Goal: Task Accomplishment & Management: Use online tool/utility

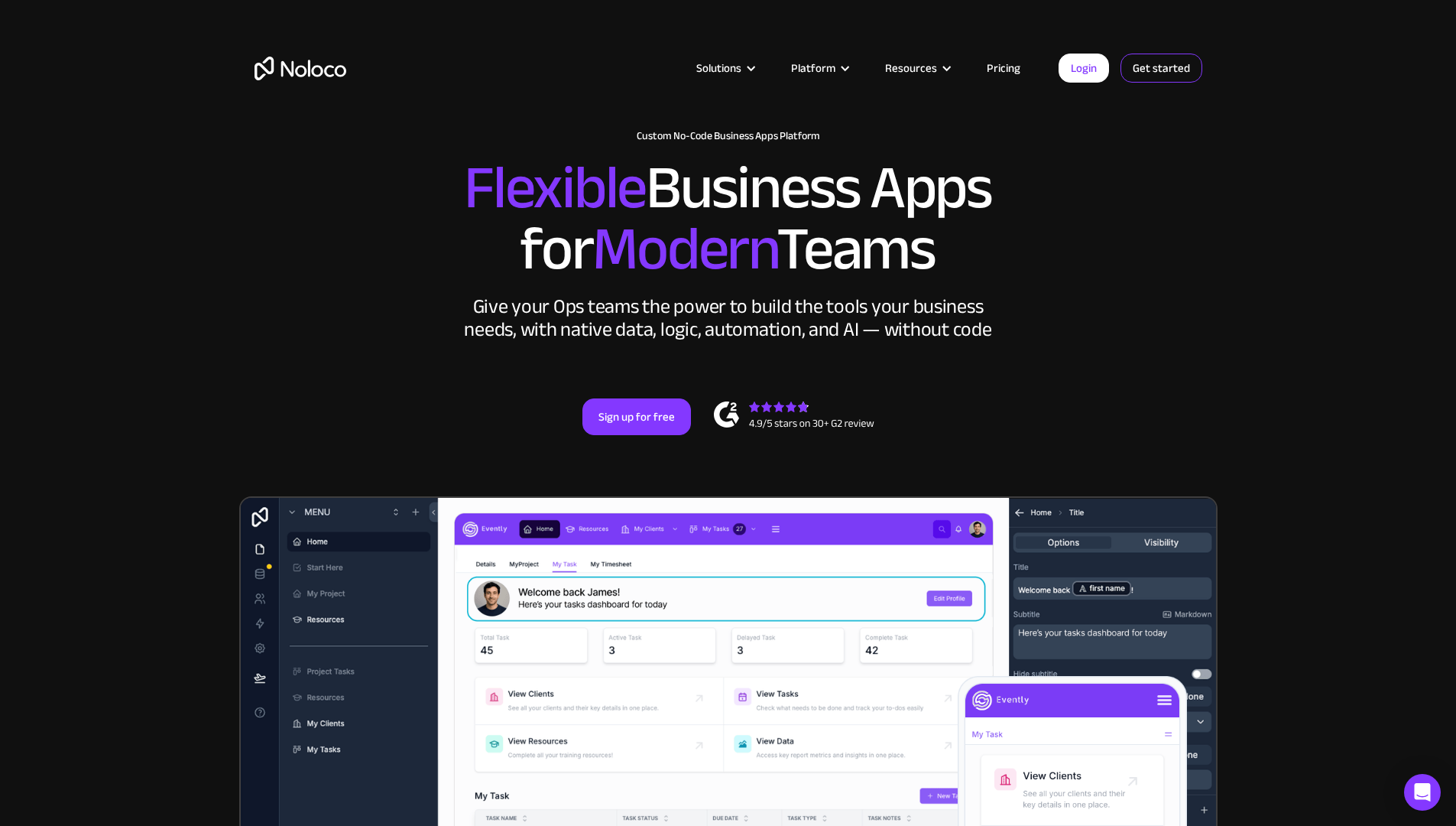
click at [1148, 68] on link "Get started" at bounding box center [1161, 67] width 82 height 29
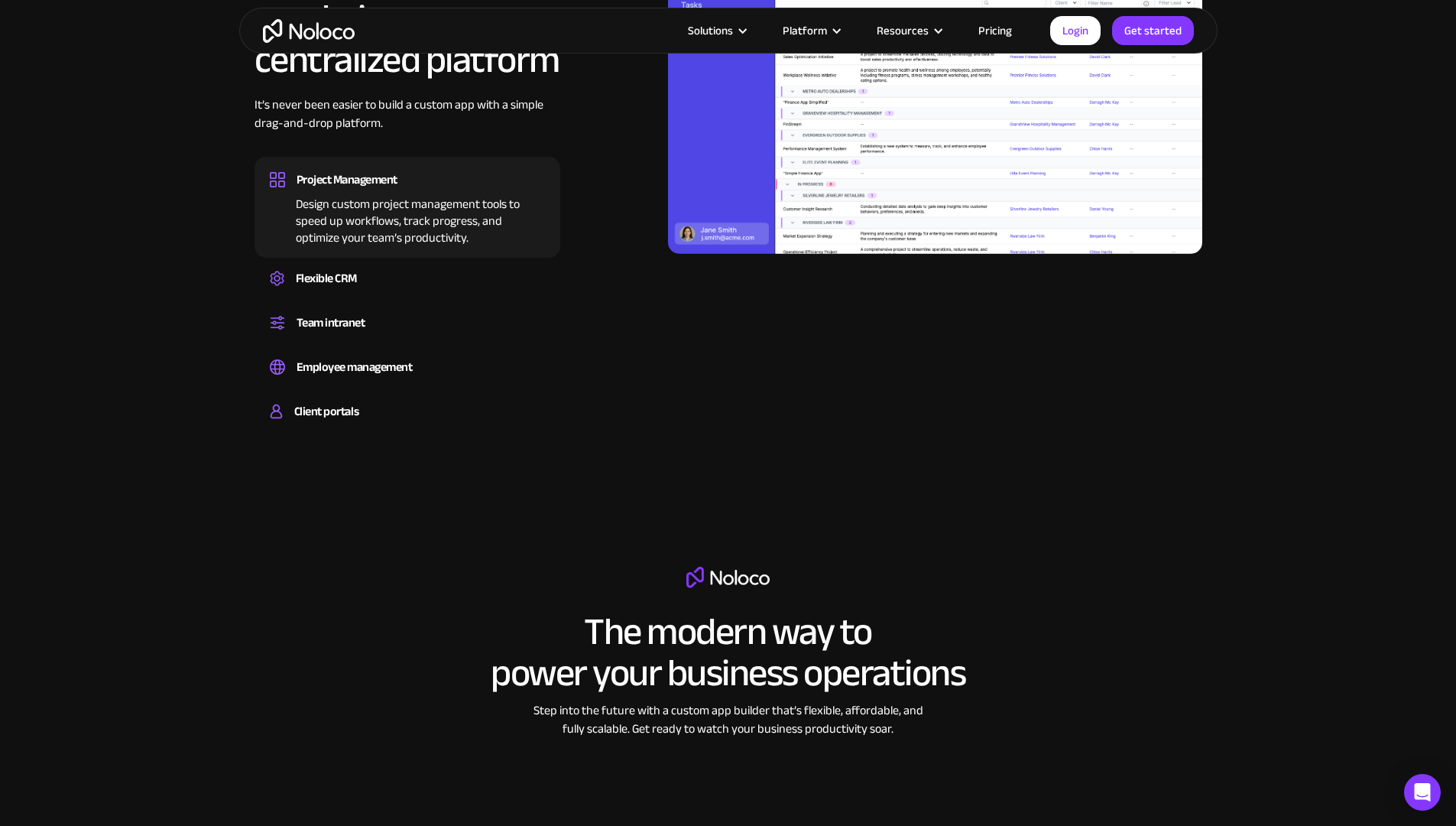
scroll to position [1407, 0]
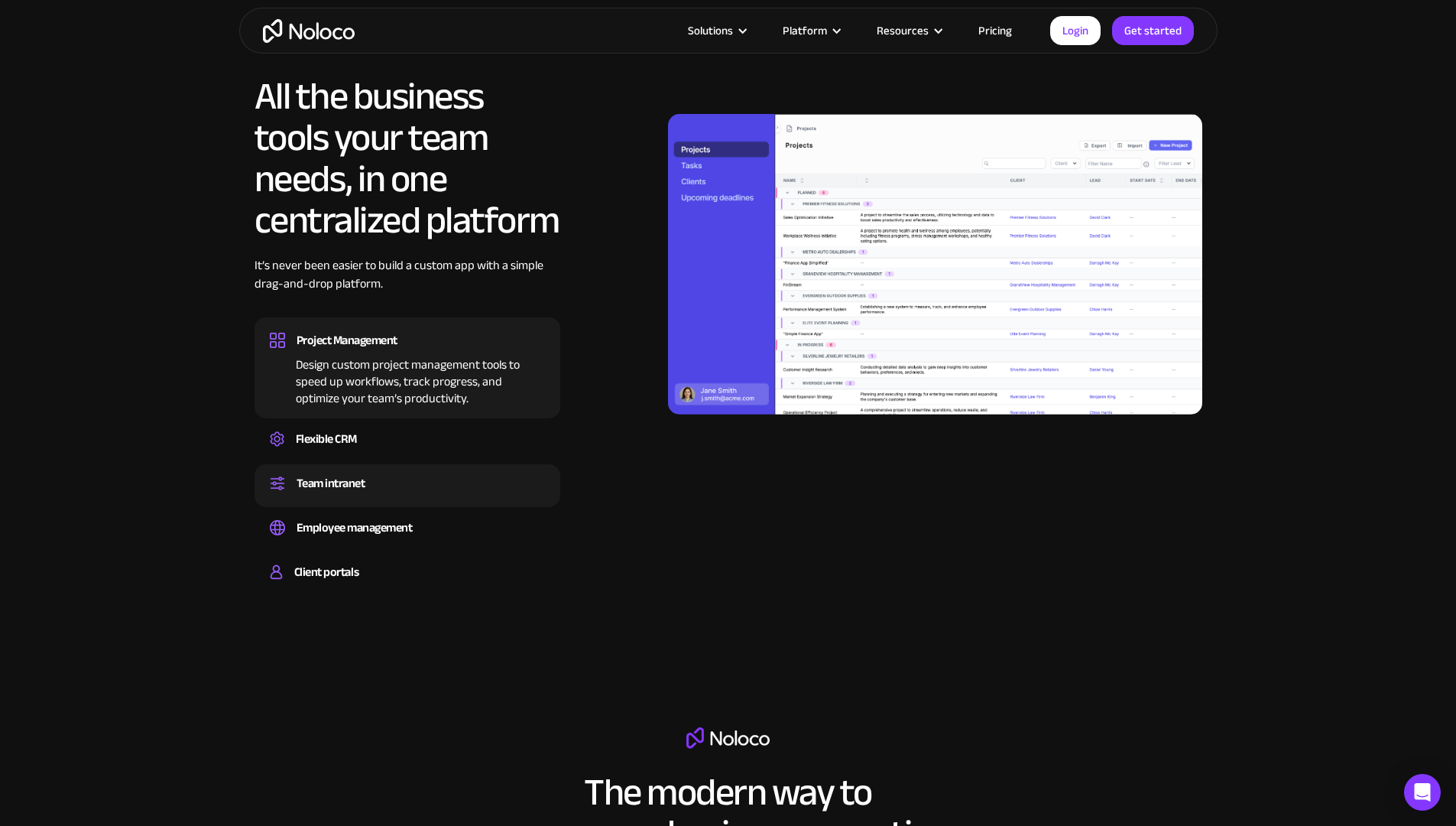
click at [347, 495] on div "Team intranet" at bounding box center [330, 483] width 69 height 23
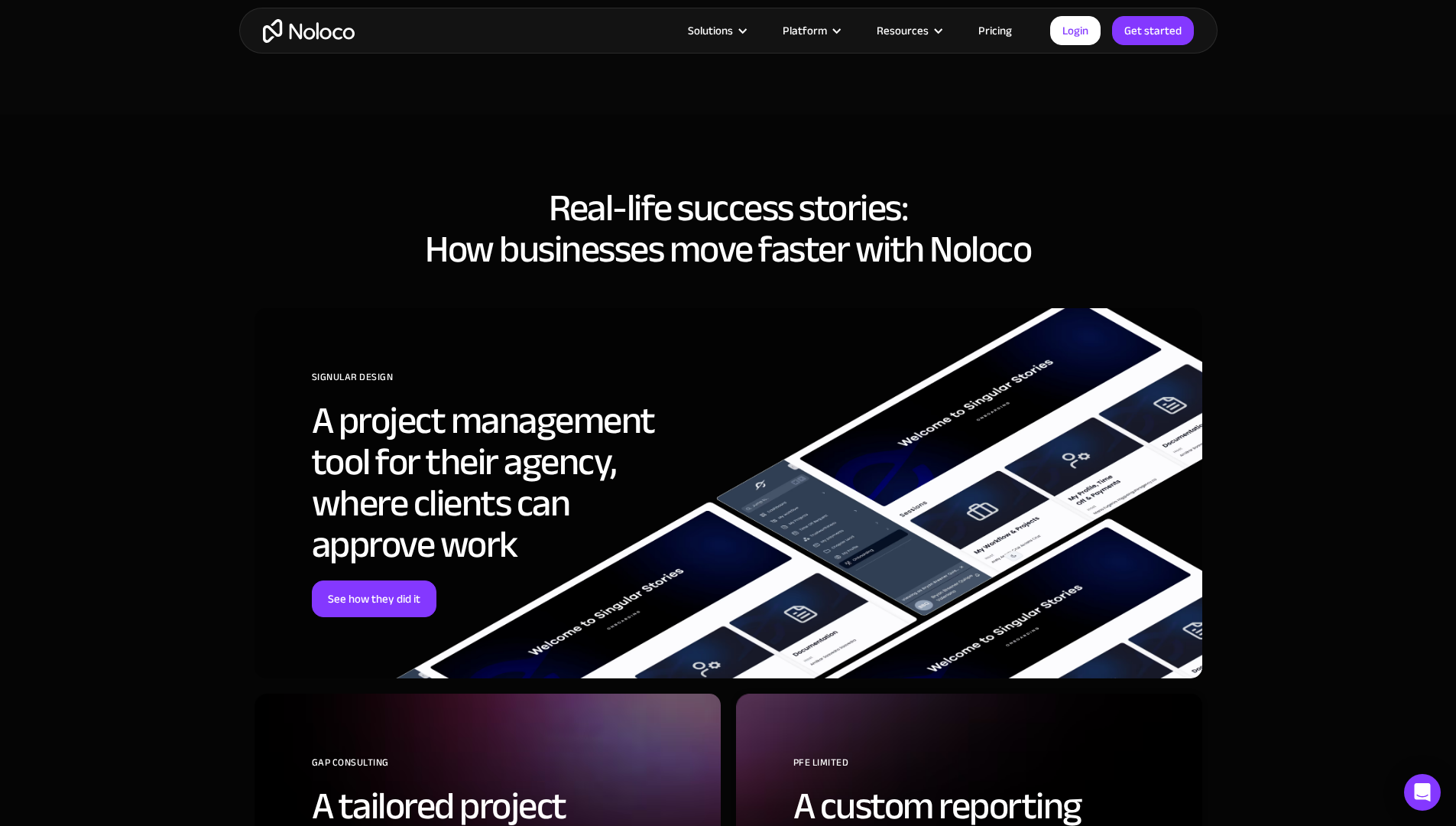
scroll to position [5731, 0]
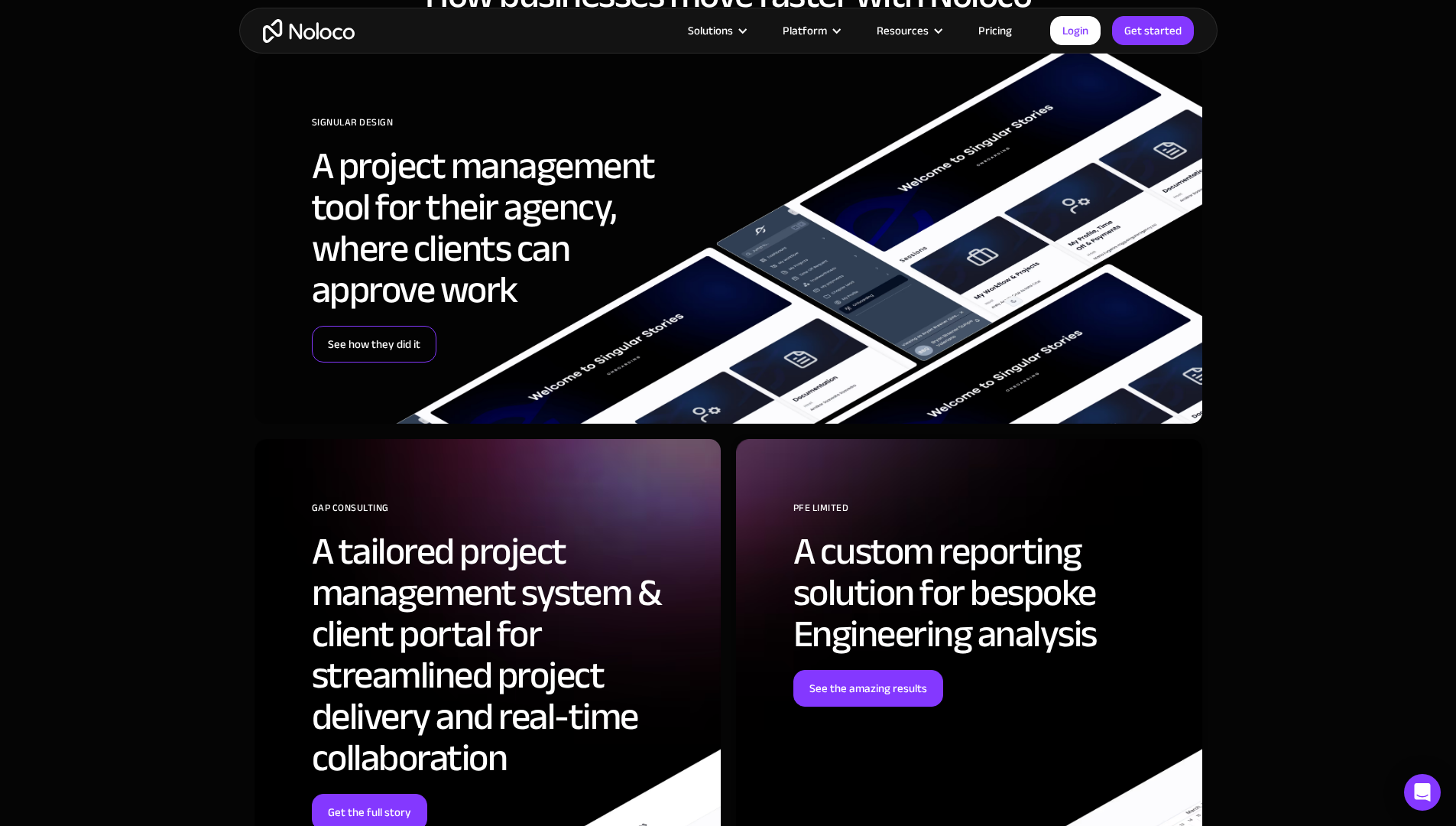
click at [412, 363] on link "See how they did it" at bounding box center [374, 344] width 125 height 37
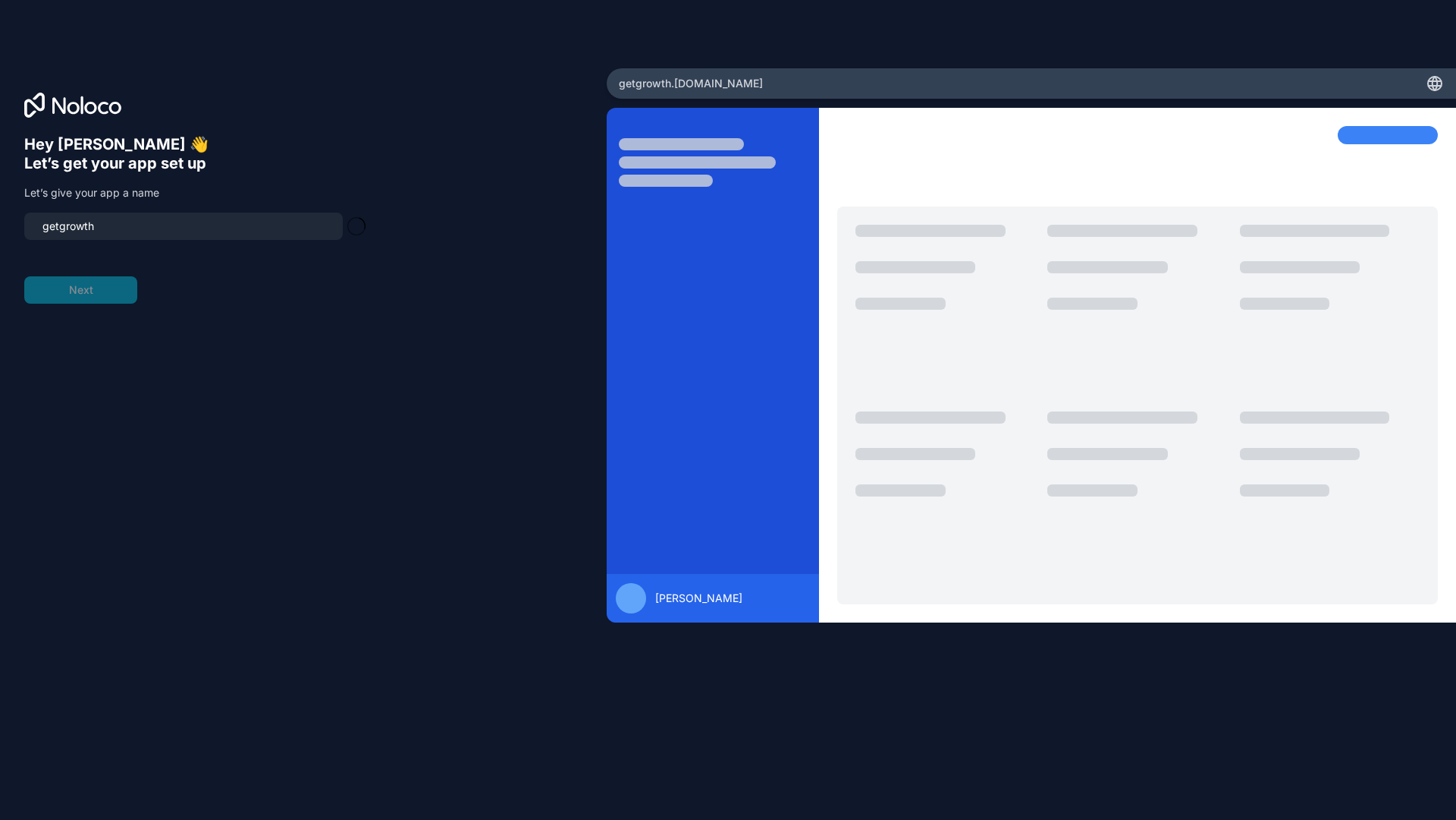
type input "getgrowth-app"
click at [110, 301] on button "Next" at bounding box center [81, 290] width 113 height 27
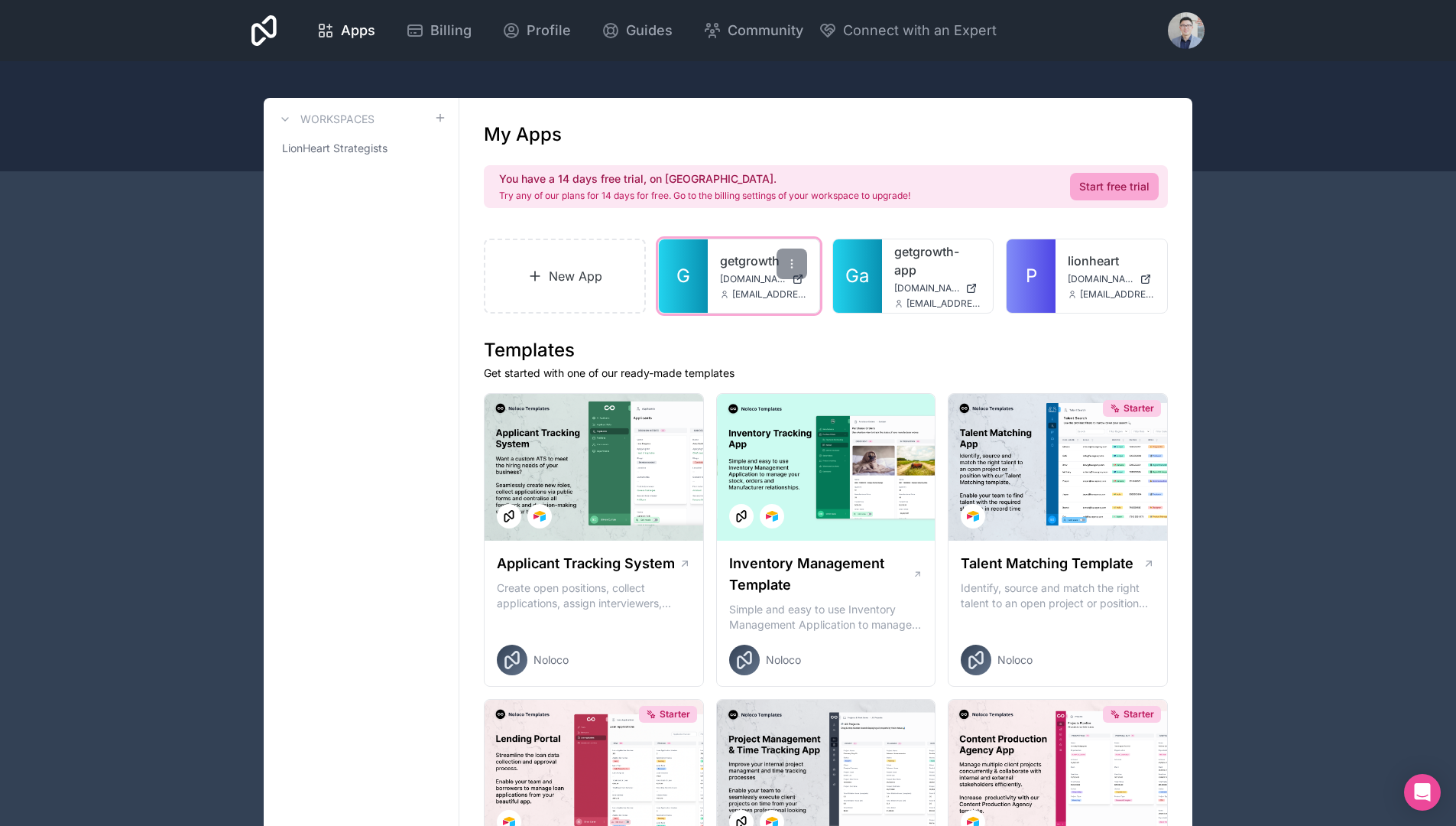
click at [723, 263] on link "getgrowth" at bounding box center [763, 261] width 87 height 18
click at [585, 283] on link "New App" at bounding box center [565, 275] width 162 height 75
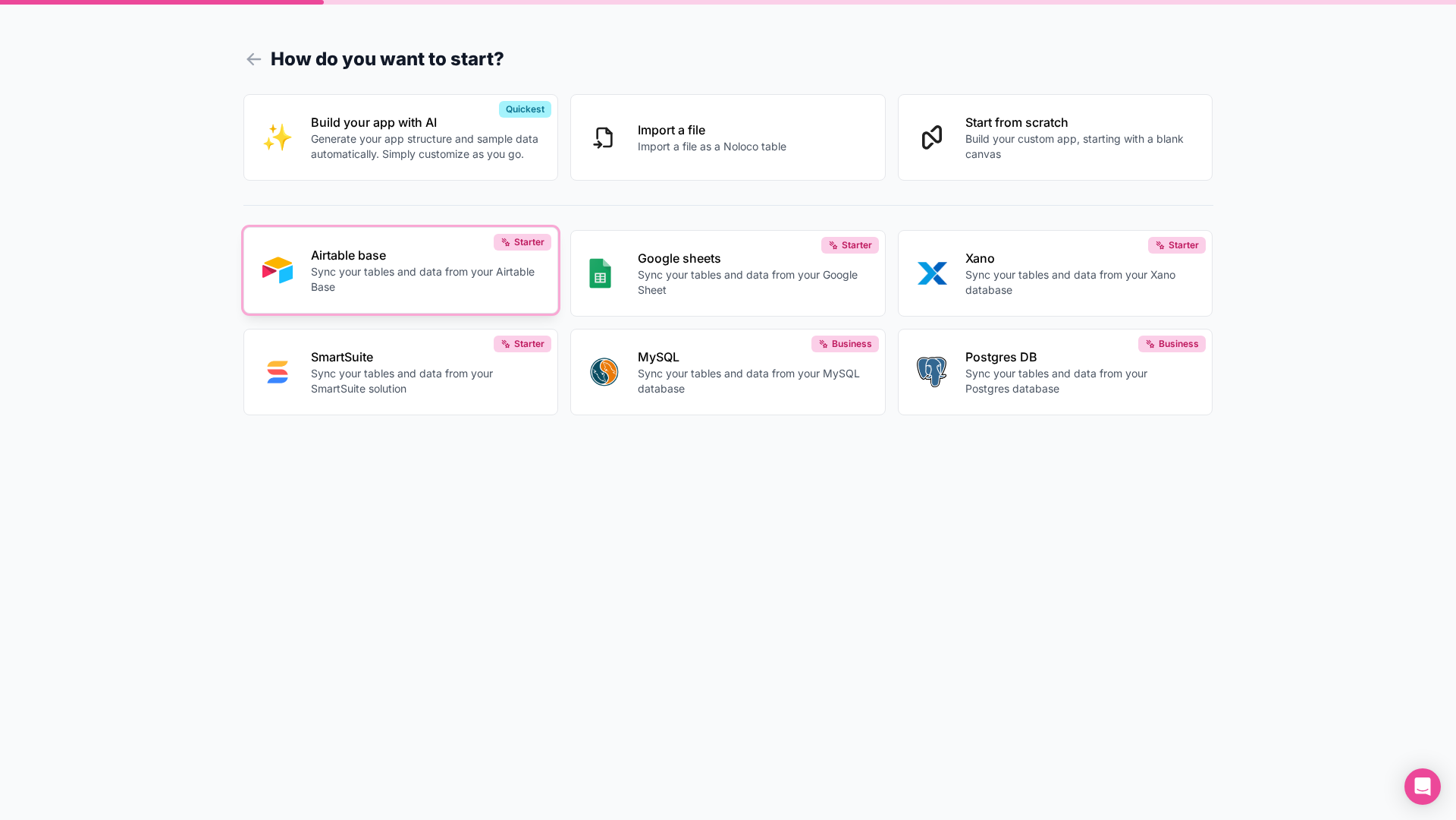
click at [479, 263] on div "Airtable base Sync your tables and data from your Airtable Base" at bounding box center [426, 269] width 229 height 49
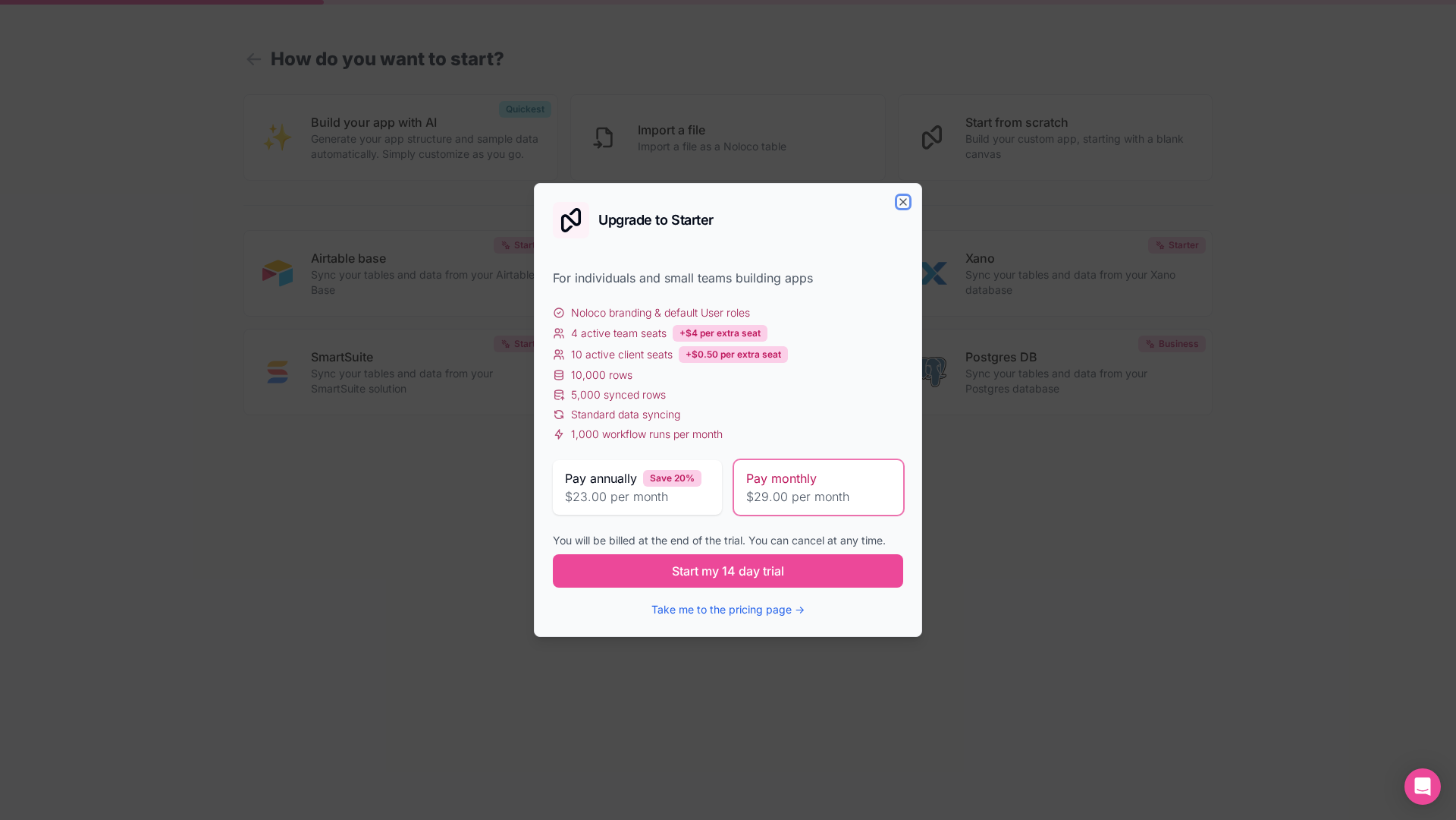
click at [907, 197] on icon "button" at bounding box center [903, 202] width 12 height 12
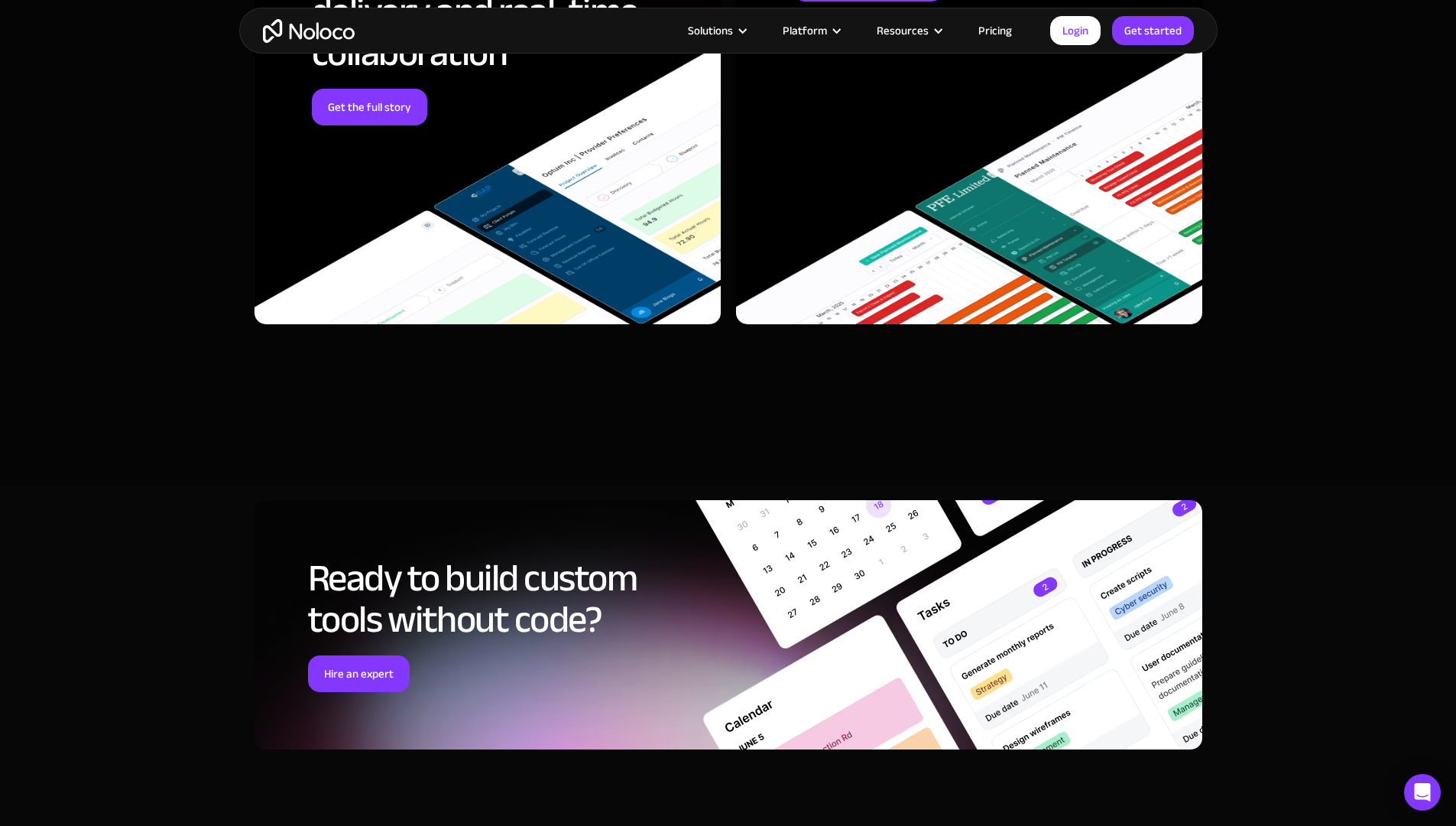
scroll to position [5957, 0]
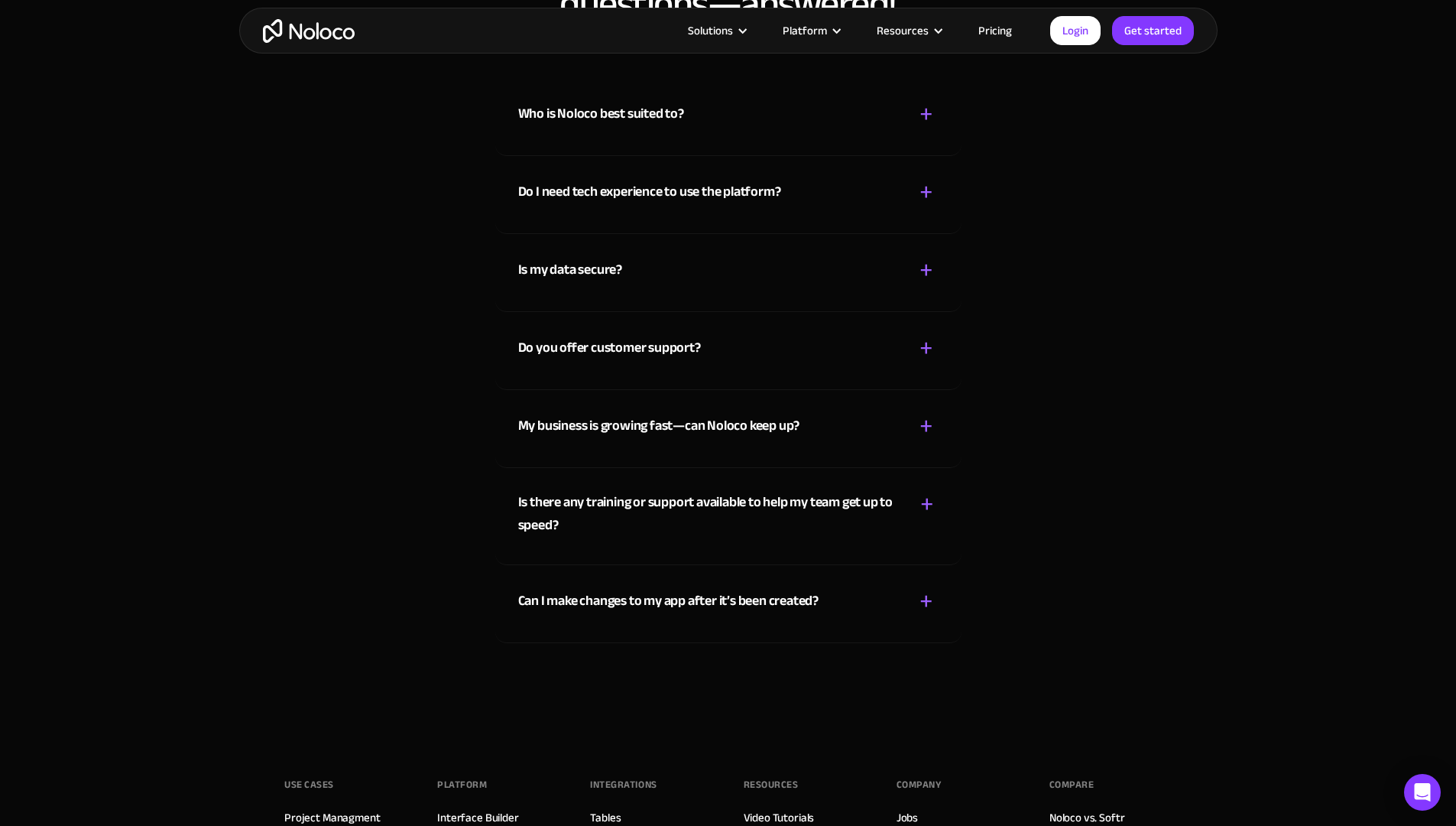
scroll to position [7480, 0]
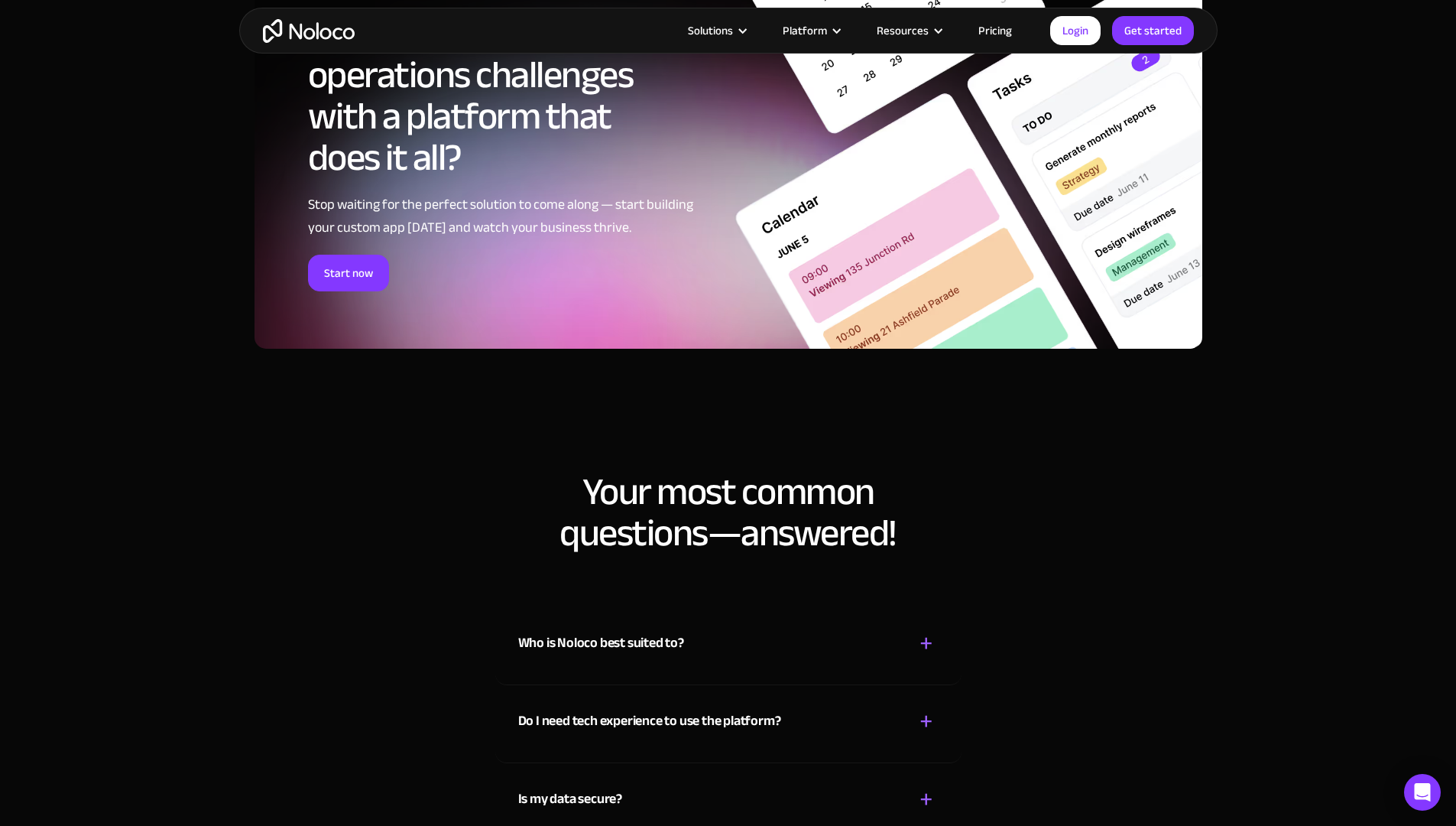
click at [923, 657] on div "+" at bounding box center [926, 643] width 14 height 27
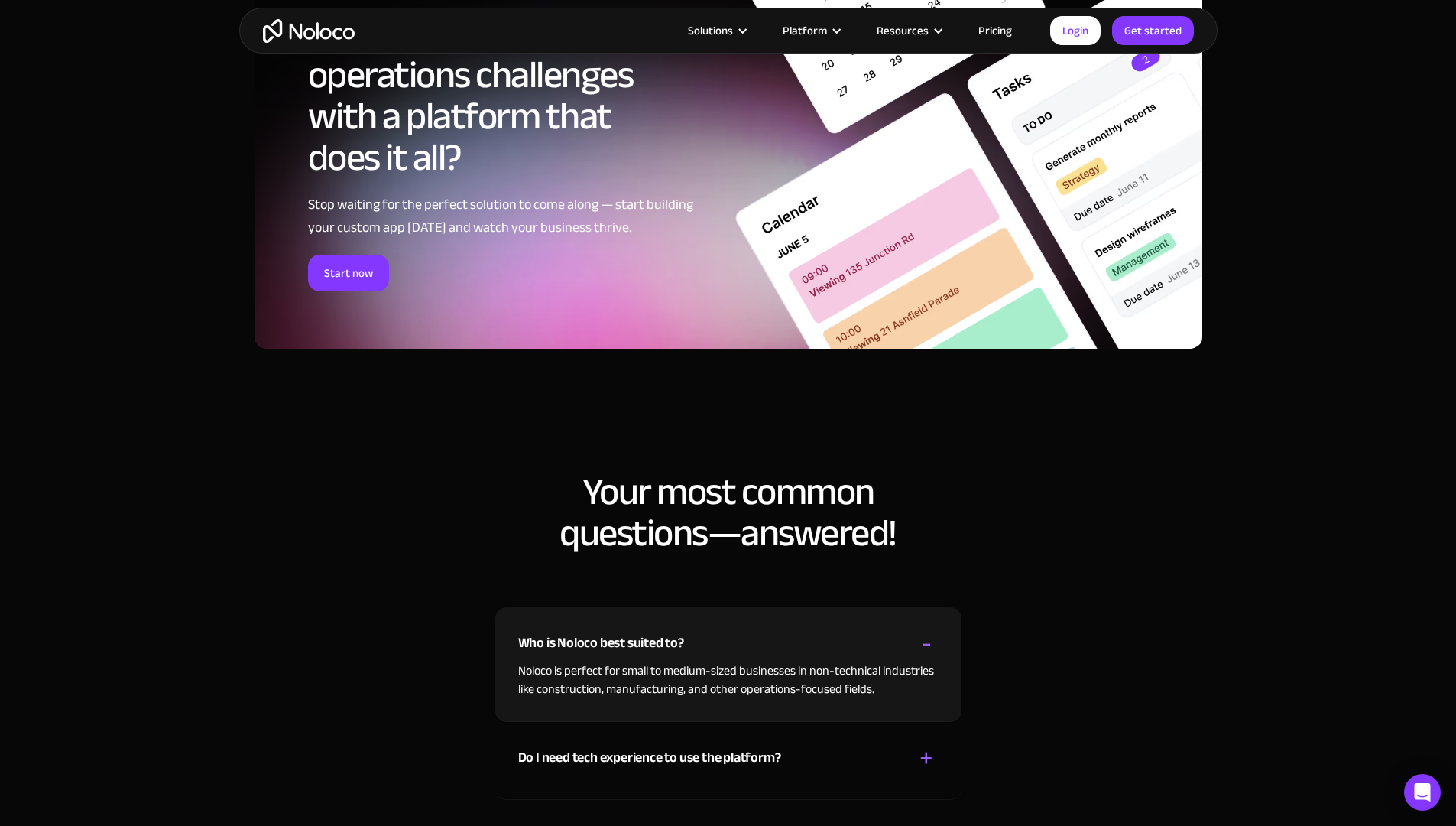
scroll to position [7763, 0]
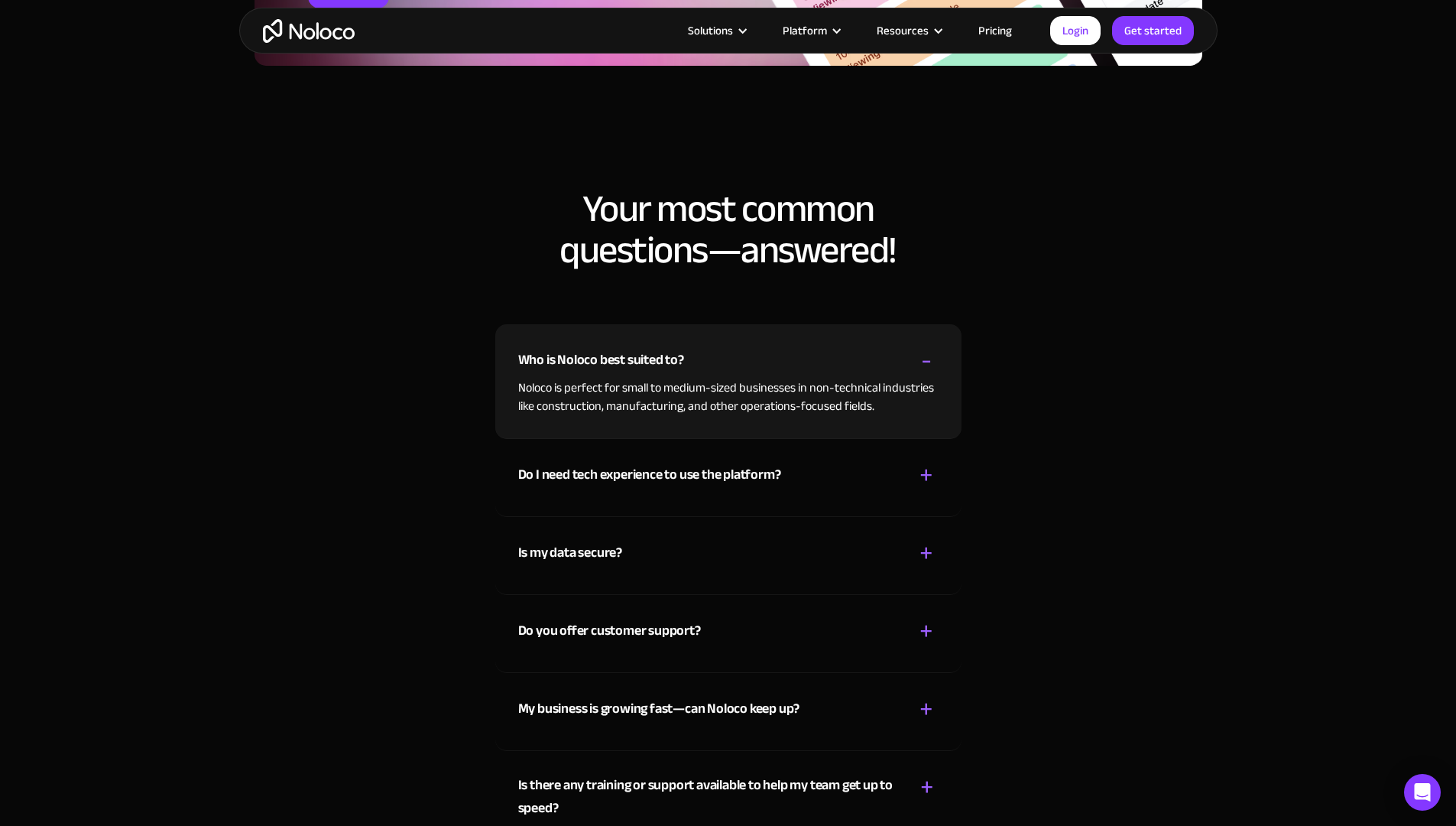
click at [910, 493] on div "Do I need tech experience to use the platform? + -" at bounding box center [729, 465] width 421 height 54
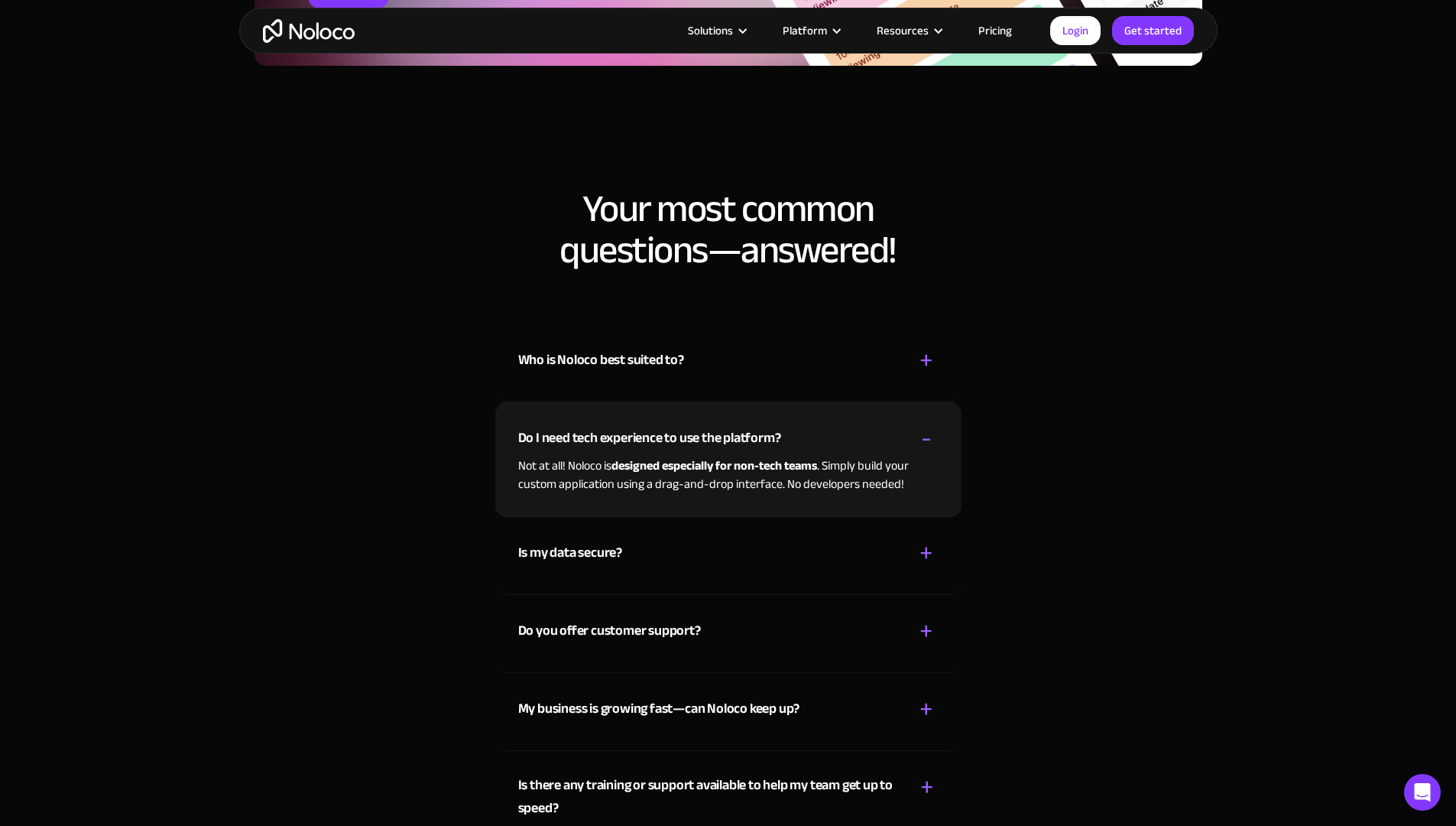
click at [771, 571] on div "Is my data secure? + -" at bounding box center [729, 544] width 421 height 54
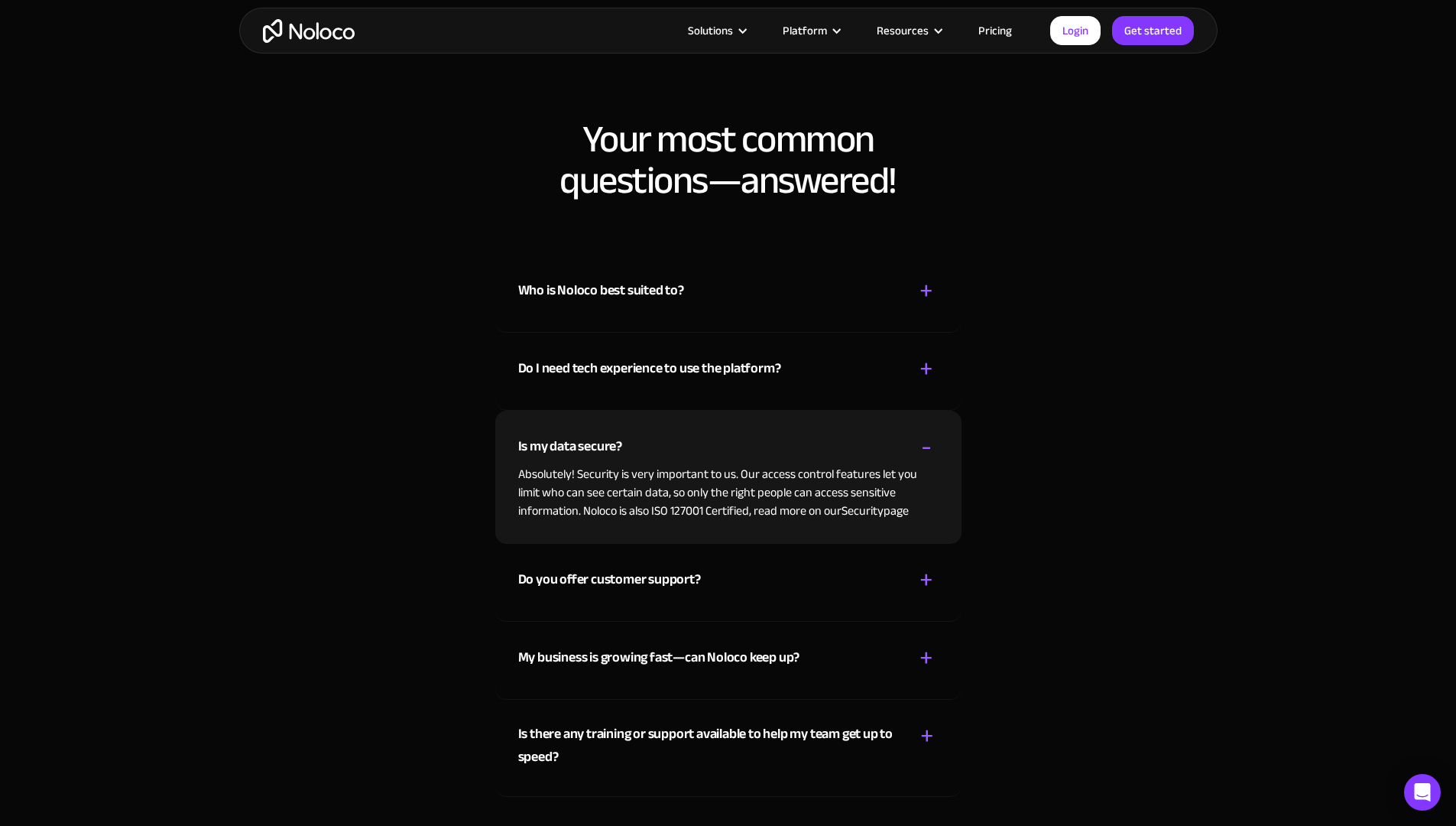
scroll to position [7843, 0]
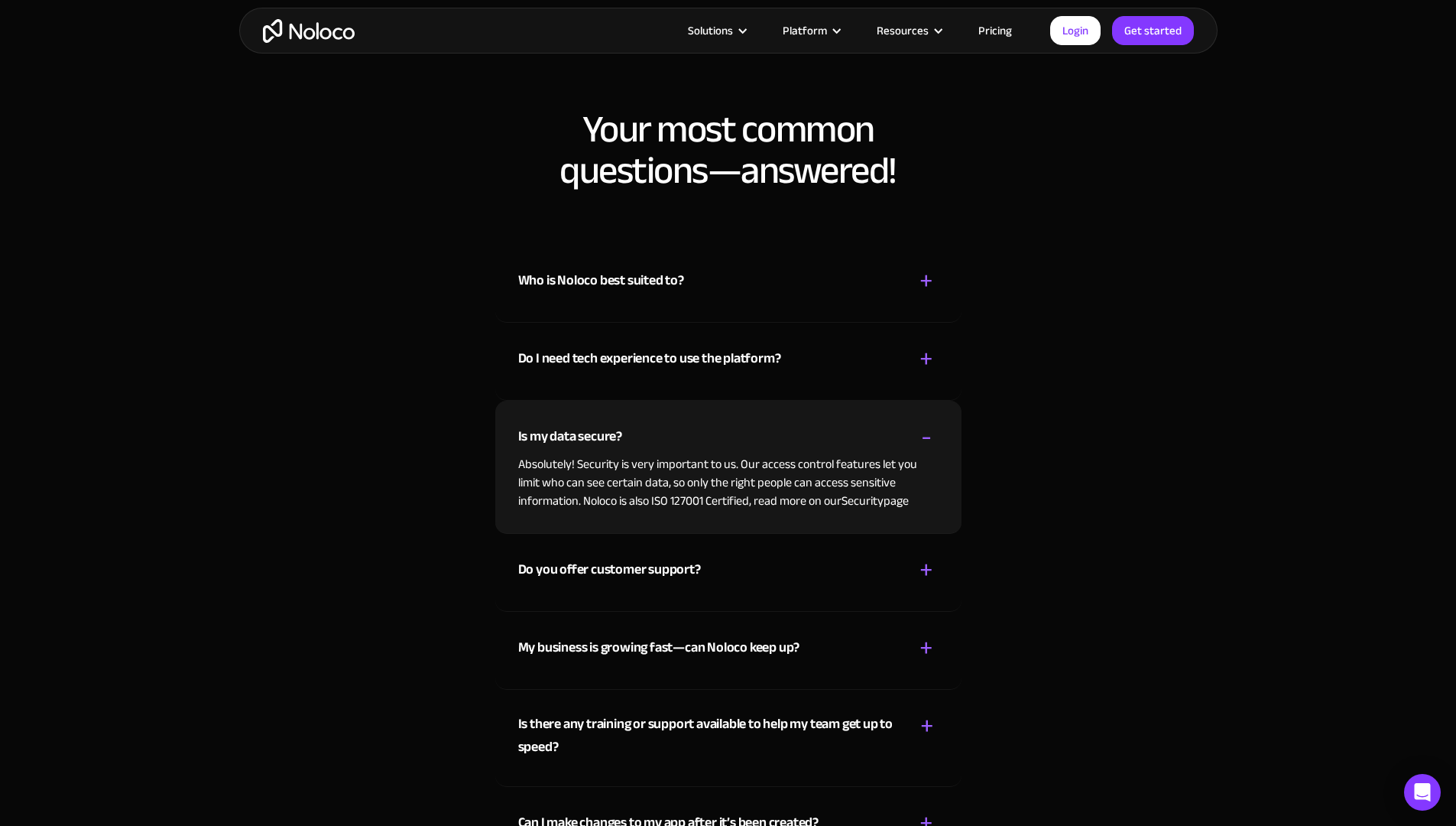
click at [789, 666] on div "My business is growing fast—can Noloco keep up? + -" at bounding box center [729, 639] width 421 height 54
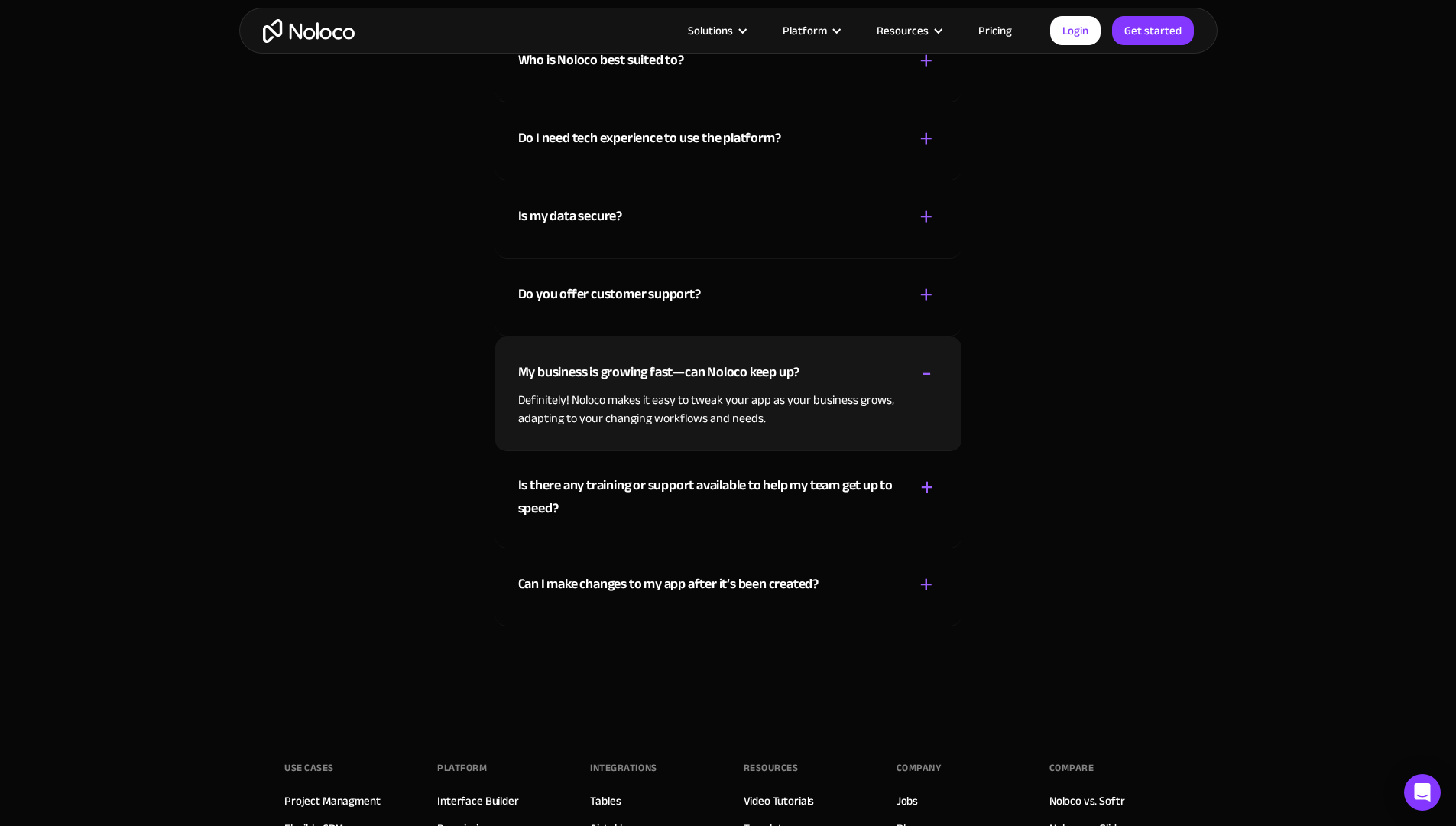
scroll to position [8147, 0]
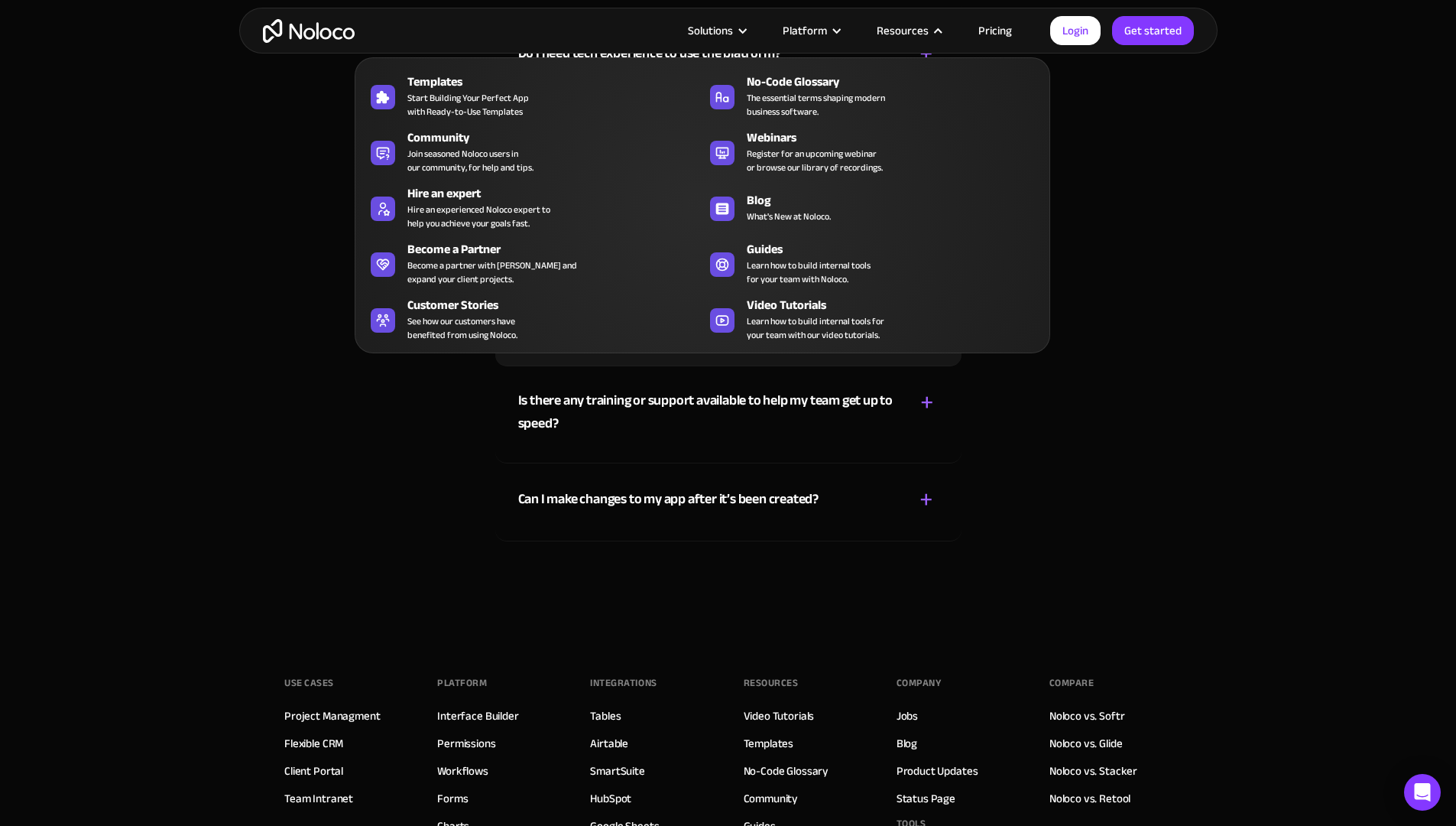
click at [909, 27] on div "Resources" at bounding box center [902, 30] width 52 height 20
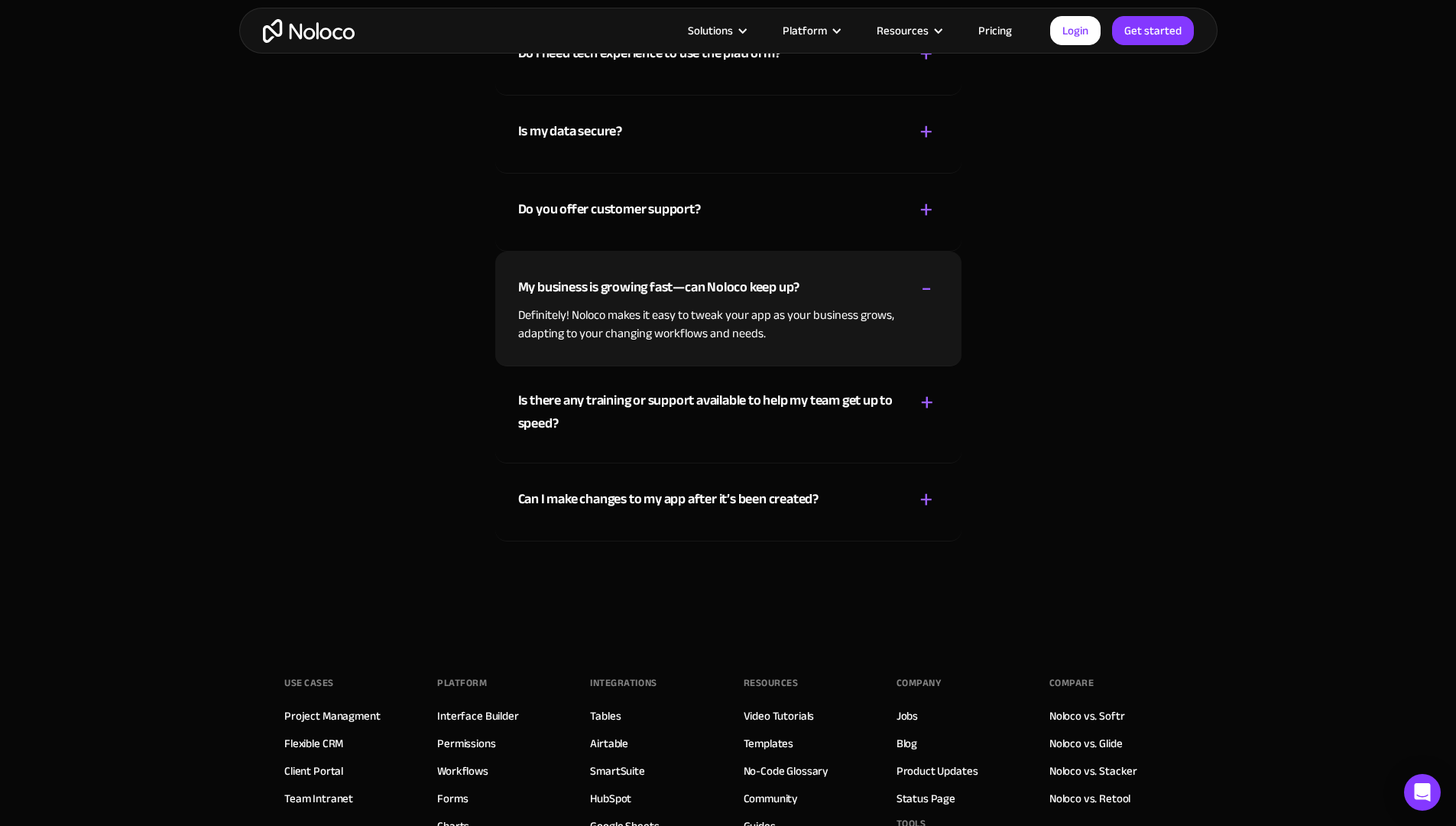
click at [909, 27] on div "Resources" at bounding box center [902, 30] width 52 height 20
click at [1158, 28] on link "Get started" at bounding box center [1152, 30] width 82 height 29
